Goal: Navigation & Orientation: Find specific page/section

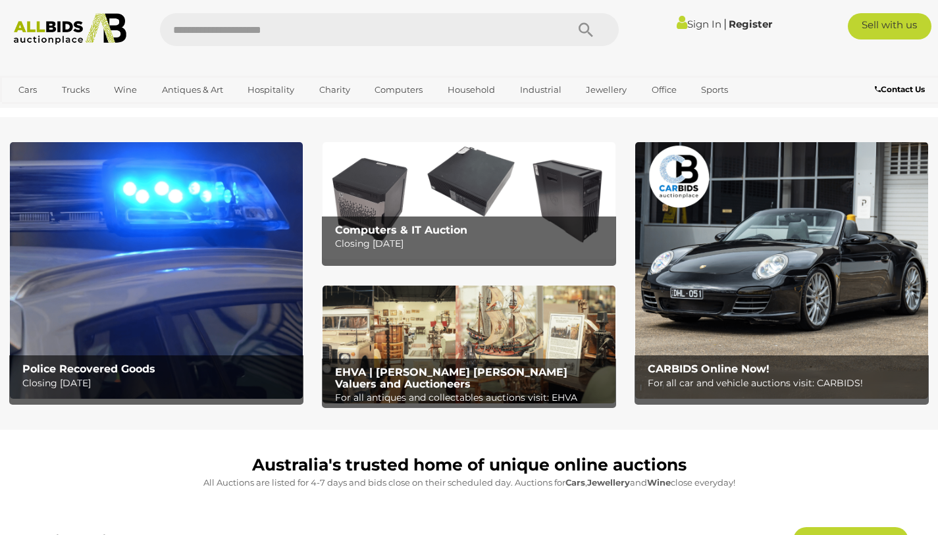
click at [683, 24] on link "Sign In" at bounding box center [699, 24] width 45 height 13
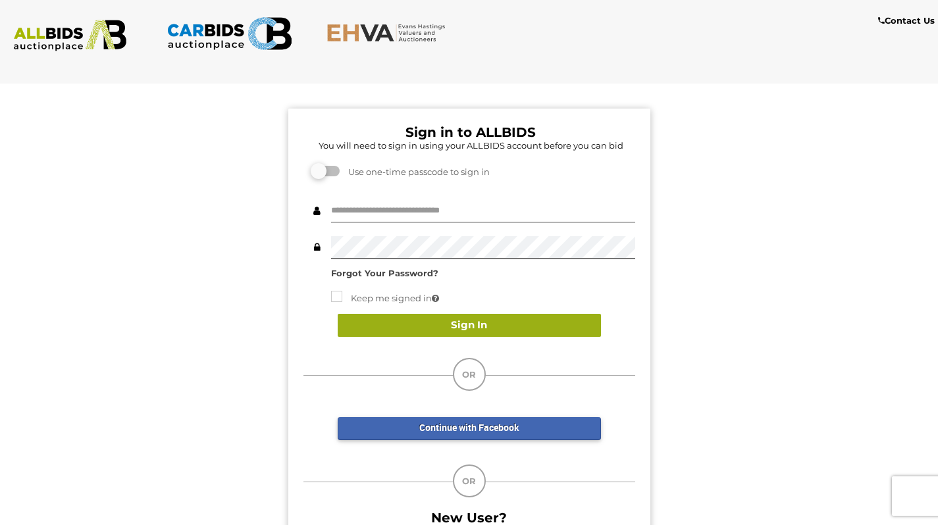
type input "******"
click at [469, 327] on button "Sign In" at bounding box center [469, 325] width 263 height 23
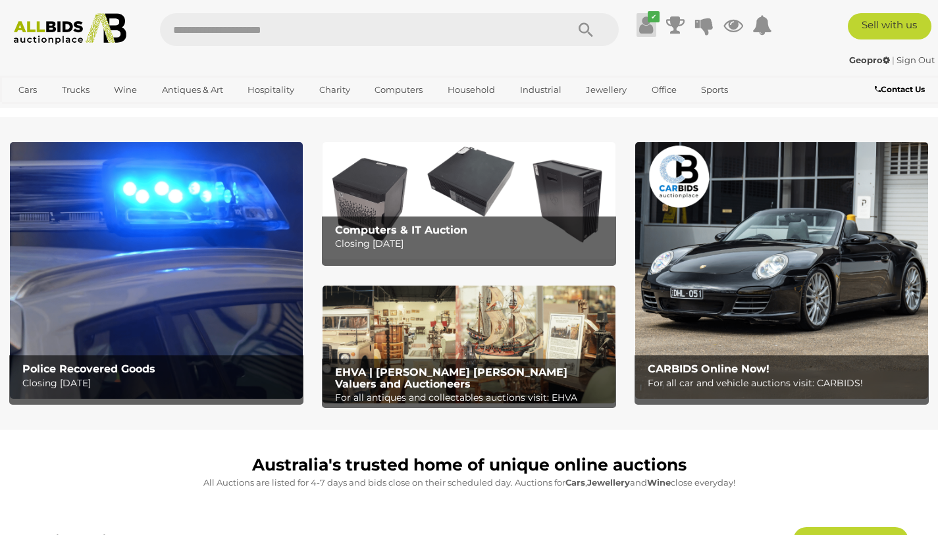
click at [649, 30] on icon at bounding box center [646, 25] width 14 height 24
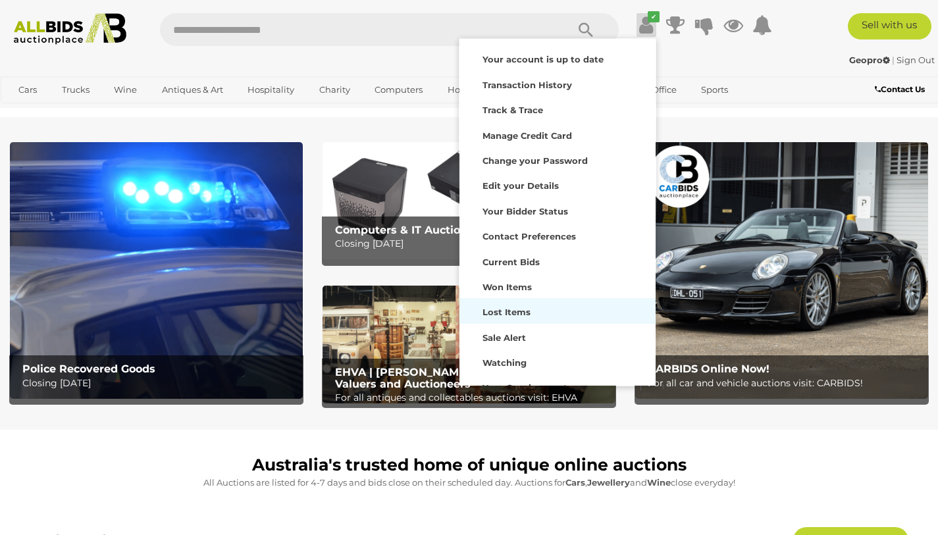
click at [516, 311] on strong "Lost Items" at bounding box center [507, 312] width 48 height 11
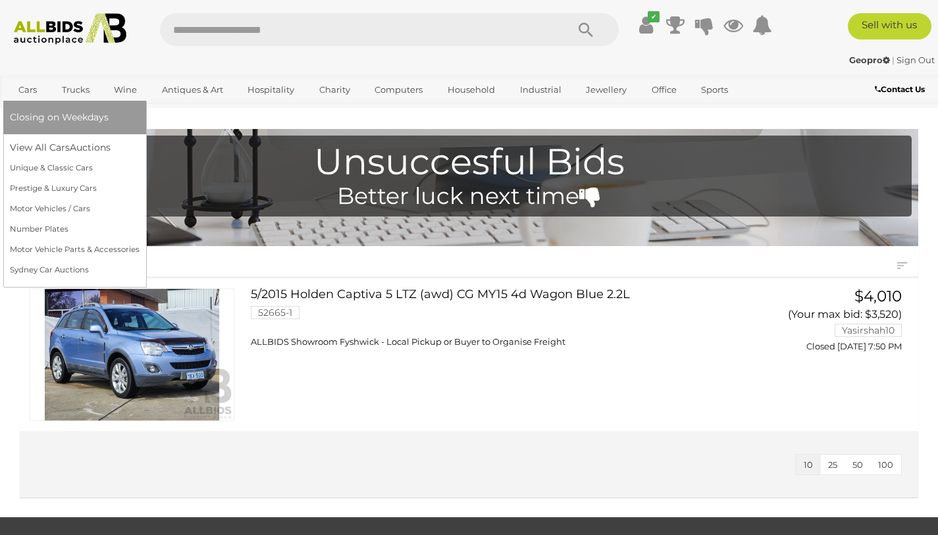
click at [24, 85] on link "Cars" at bounding box center [28, 90] width 36 height 22
click at [28, 146] on link "View All Cars Auctions" at bounding box center [75, 148] width 130 height 20
